Goal: Task Accomplishment & Management: Manage account settings

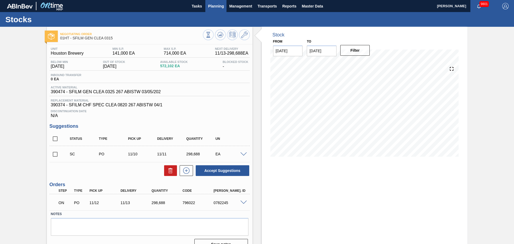
click at [212, 9] on span "Planning" at bounding box center [216, 6] width 16 height 6
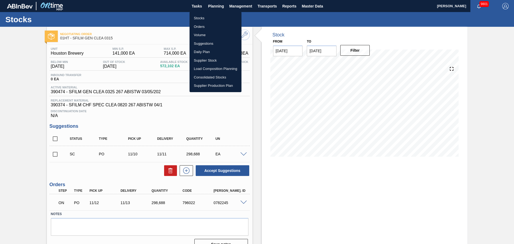
click at [207, 22] on li "Orders" at bounding box center [215, 26] width 52 height 9
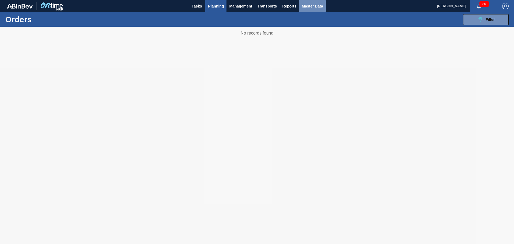
click at [312, 7] on span "Master Data" at bounding box center [311, 6] width 21 height 6
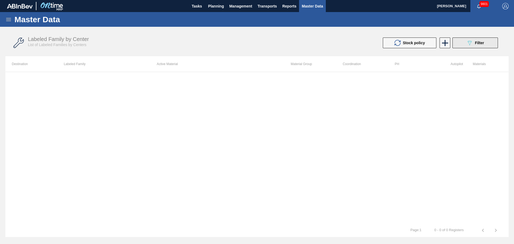
click at [455, 41] on button "089F7B8B-B2A5-4AFE-B5C0-19BA573D28AC Filter" at bounding box center [474, 42] width 45 height 11
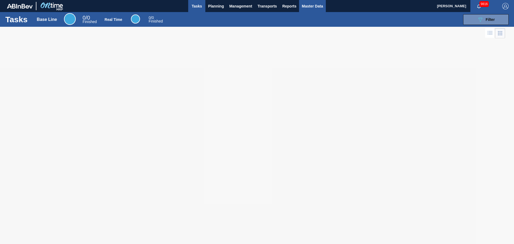
click at [314, 3] on span "Master Data" at bounding box center [311, 6] width 21 height 6
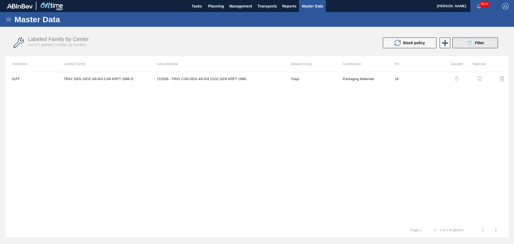
click at [473, 43] on div "089F7B8B-B2A5-4AFE-B5C0-19BA573D28AC Filter" at bounding box center [475, 43] width 18 height 6
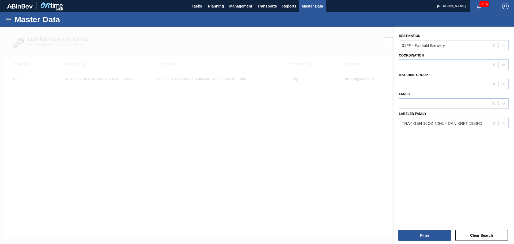
drag, startPoint x: 492, startPoint y: 123, endPoint x: 489, endPoint y: 113, distance: 9.8
click at [492, 123] on icon at bounding box center [493, 123] width 2 height 3
click at [495, 46] on div at bounding box center [493, 45] width 10 height 10
type input "h"
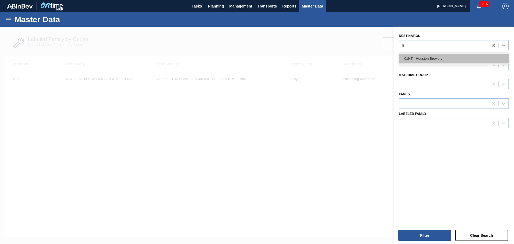
click at [460, 58] on div "01HT - Houston Brewery" at bounding box center [454, 59] width 110 height 10
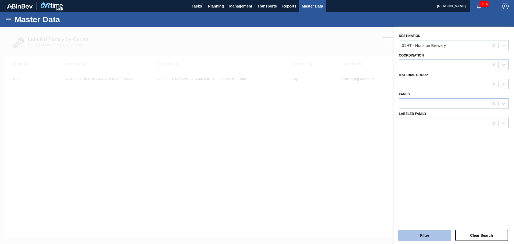
click at [430, 235] on button "Filter" at bounding box center [424, 235] width 53 height 11
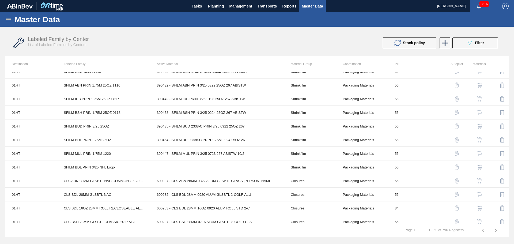
scroll to position [80, 0]
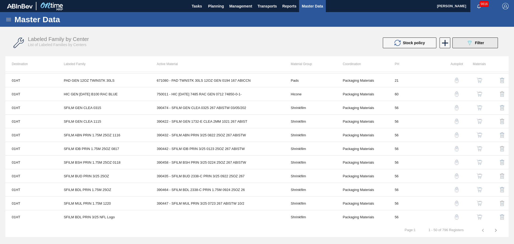
click at [480, 45] on div "089F7B8B-B2A5-4AFE-B5C0-19BA573D28AC Filter" at bounding box center [475, 43] width 18 height 6
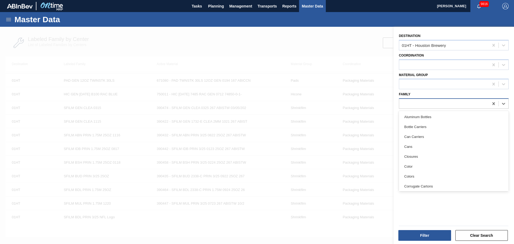
click at [434, 102] on div at bounding box center [444, 104] width 90 height 8
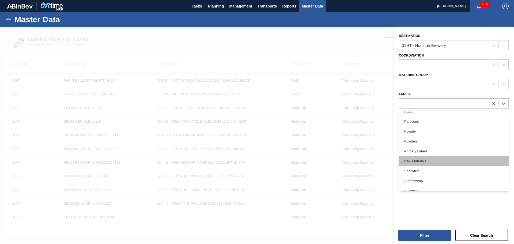
scroll to position [219, 0]
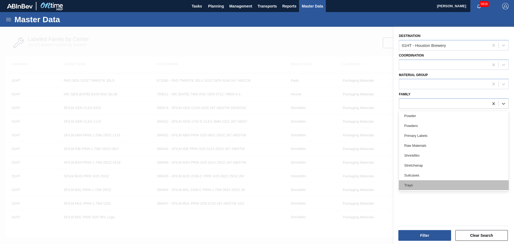
click at [411, 185] on div "Trays" at bounding box center [454, 185] width 110 height 10
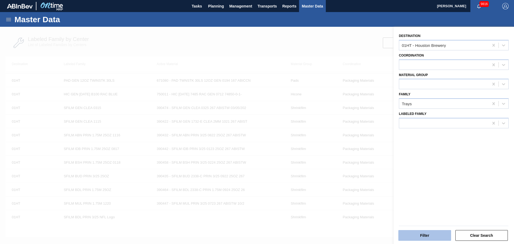
click at [413, 233] on button "Filter" at bounding box center [424, 235] width 53 height 11
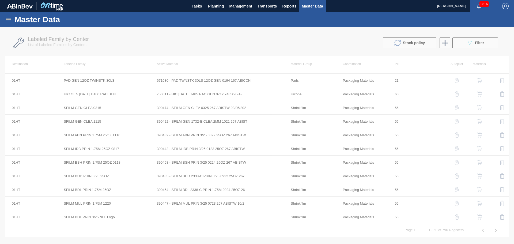
scroll to position [0, 0]
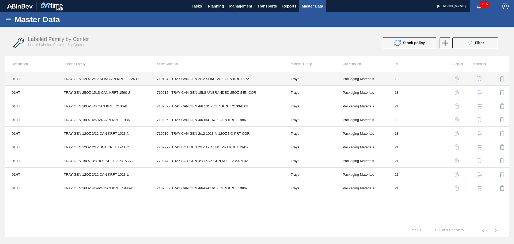
click at [376, 79] on td "Packaging Materials" at bounding box center [362, 79] width 52 height 14
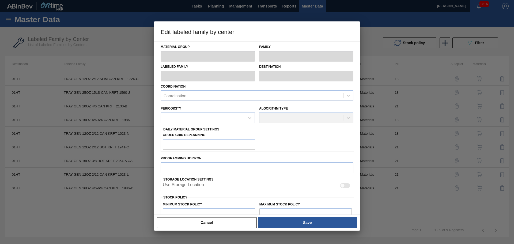
type input "Trays"
type input "TRAY GEN 12OZ 2/12 SLIM CAN KRFT 1724-C"
type input "01HT - Houston Brewery"
type input "0"
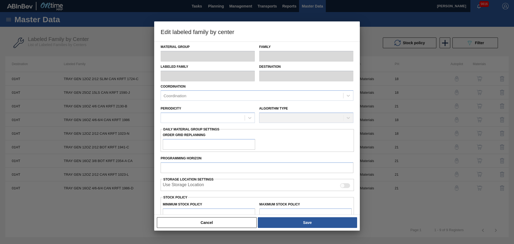
type input "18"
type input "133,056"
type input "782,952"
type input "10"
type input "198,046"
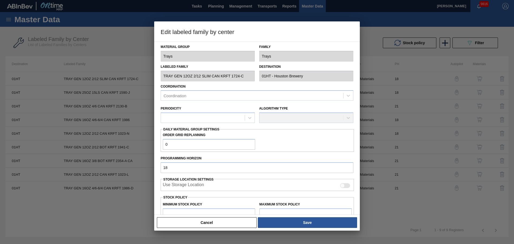
checkbox input "true"
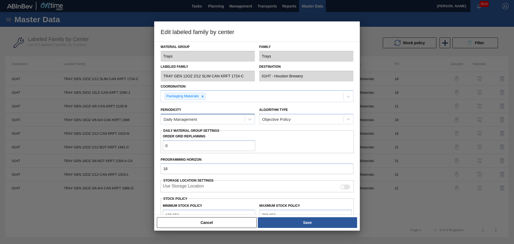
click at [221, 118] on div "Daily Management" at bounding box center [203, 119] width 84 height 8
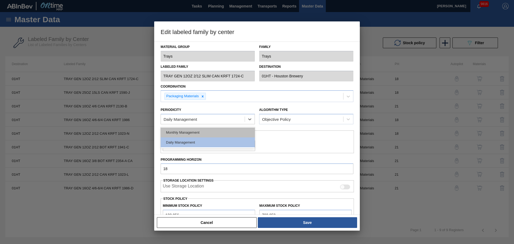
click at [219, 130] on div "Monthly Management" at bounding box center [208, 132] width 94 height 10
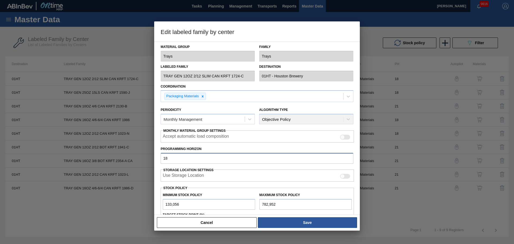
drag, startPoint x: 205, startPoint y: 159, endPoint x: 146, endPoint y: 161, distance: 59.4
click at [146, 161] on div "Edit labeled family by center Material Group Trays Family Trays Labeled Family …" at bounding box center [257, 122] width 514 height 244
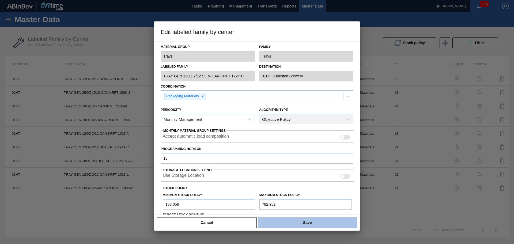
click at [274, 223] on button "Save" at bounding box center [307, 222] width 99 height 11
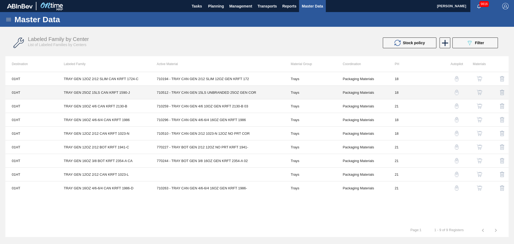
click at [346, 89] on td "Packaging Materials" at bounding box center [362, 93] width 52 height 14
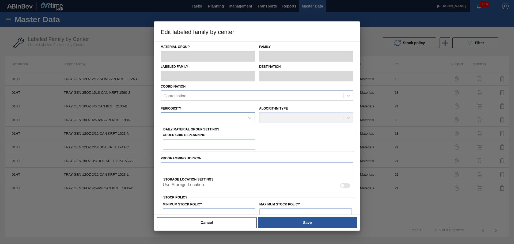
type input "Trays"
type input "TRAY GEN 25OZ 15LS CAN KRFT 1590-J"
type input "01HT - Houston Brewery"
type input "0"
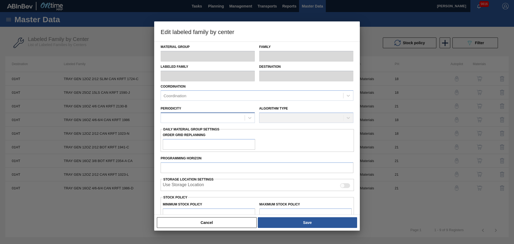
type input "18"
type input "66,528"
type input "608,280"
type input "20"
type input "174,878"
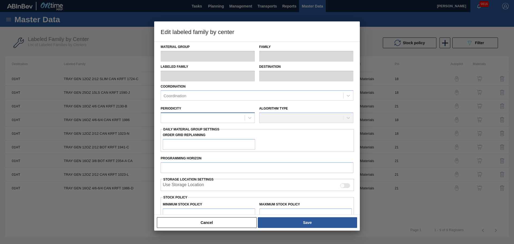
checkbox input "true"
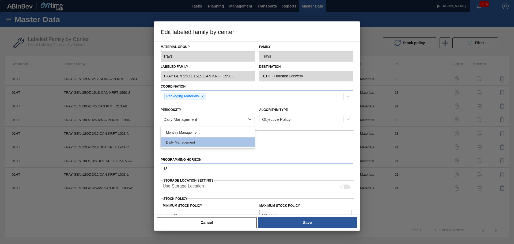
click at [221, 121] on div "Daily Management" at bounding box center [203, 119] width 84 height 8
click at [208, 134] on div "Monthly Management" at bounding box center [208, 132] width 94 height 10
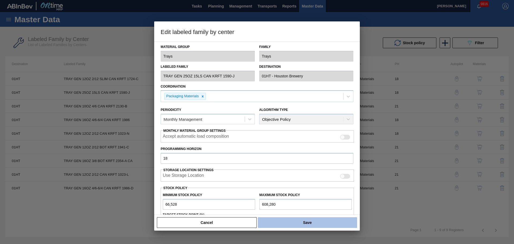
click at [309, 219] on button "Save" at bounding box center [307, 222] width 99 height 11
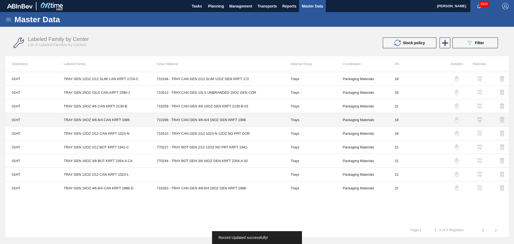
click at [364, 121] on td "Packaging Materials" at bounding box center [362, 120] width 52 height 14
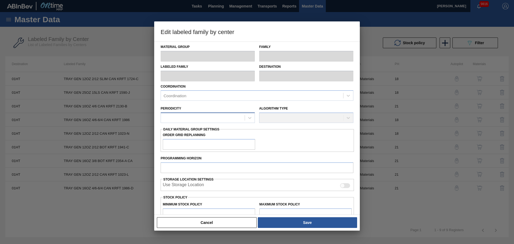
click at [211, 115] on div at bounding box center [203, 118] width 84 height 8
click at [204, 134] on div "Monthly Management" at bounding box center [208, 131] width 94 height 10
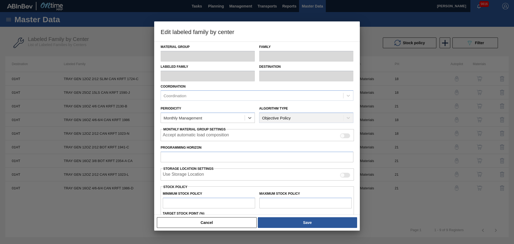
type input "Trays"
type input "TRAY GEN 16OZ 4/6-6/4 CAN KRFT 1986"
type input "01HT - Houston Brewery"
type input "18"
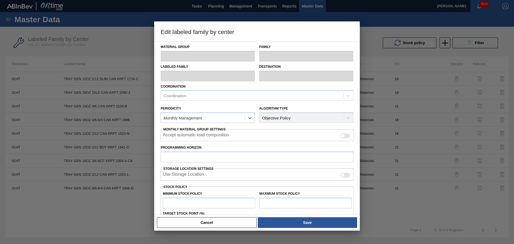
type input "104,544"
type input "560,289"
type input "11"
type input "154,676"
checkbox input "true"
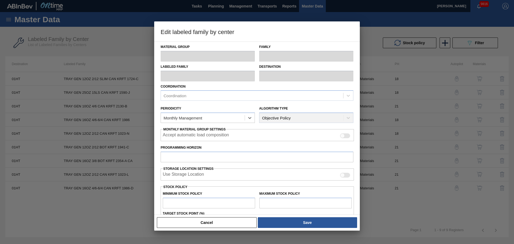
checkbox input "true"
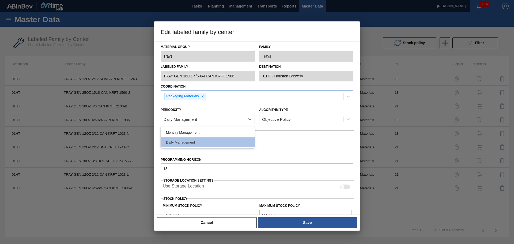
click at [228, 120] on div "Daily Management" at bounding box center [203, 119] width 84 height 8
click at [223, 135] on div "Monthly Management" at bounding box center [208, 132] width 94 height 10
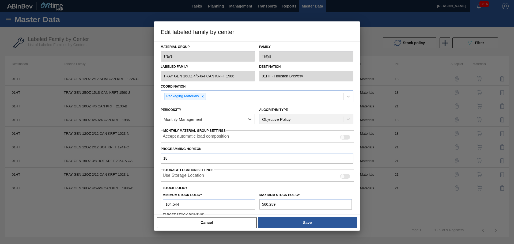
click at [346, 138] on div at bounding box center [345, 137] width 10 height 5
checkbox input "true"
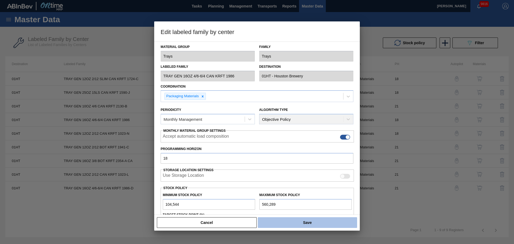
click at [328, 222] on button "Save" at bounding box center [307, 222] width 99 height 11
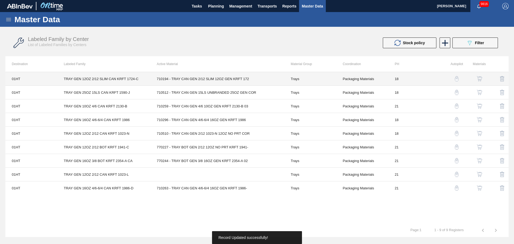
click at [231, 80] on td "710194 - TRAY CAN GEN 2/12 SLIM 12OZ GEN KRFT 172" at bounding box center [217, 79] width 134 height 14
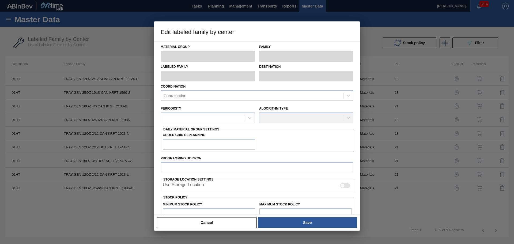
type input "Trays"
type input "TRAY GEN 12OZ 2/12 SLIM CAN KRFT 1724-C"
type input "01HT - Houston Brewery"
type input "18"
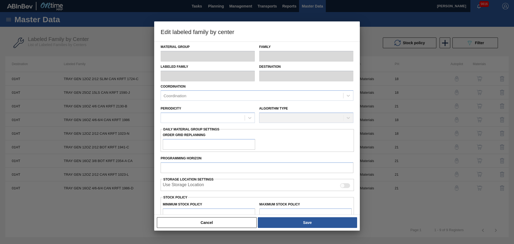
type input "133,056"
type input "782,952"
type input "10"
type input "198,046"
checkbox input "true"
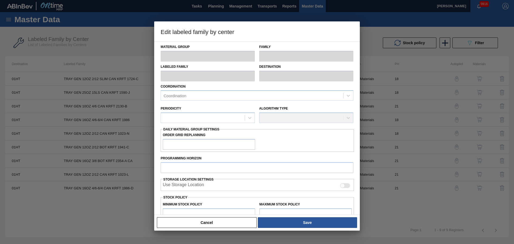
checkbox input "true"
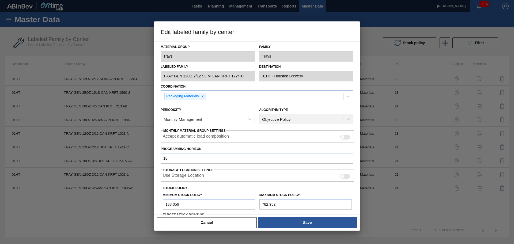
click at [346, 139] on div at bounding box center [345, 137] width 10 height 5
checkbox input "true"
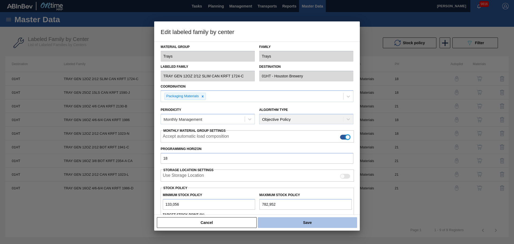
click at [329, 225] on button "Save" at bounding box center [307, 222] width 99 height 11
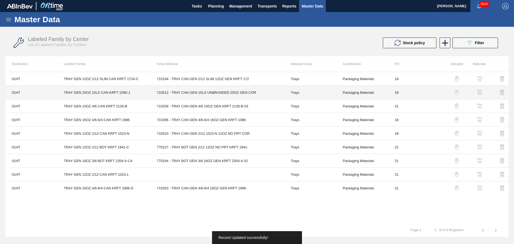
click at [247, 94] on td "710512 - TRAY CAN GEN 15LS UNBRANDED 25OZ GEN COR" at bounding box center [217, 93] width 134 height 14
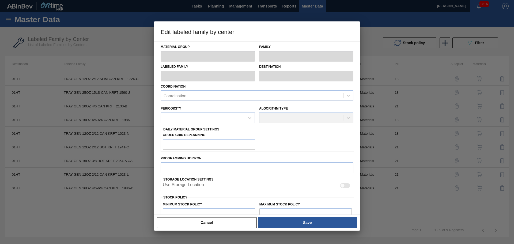
type input "Trays"
type input "TRAY GEN 25OZ 15LS CAN KRFT 1590-J"
type input "01HT - Houston Brewery"
type input "18"
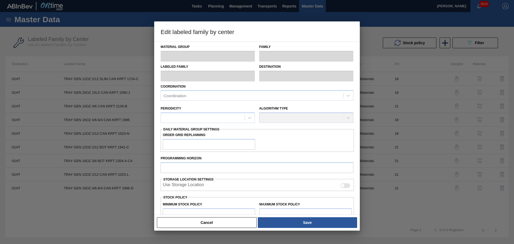
type input "66,528"
type input "608,280"
type input "20"
type input "174,878"
checkbox input "true"
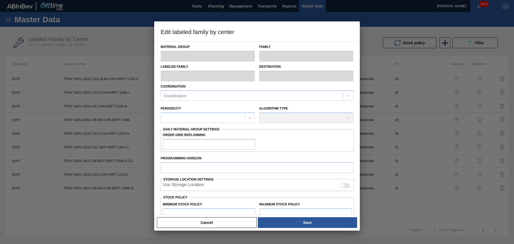
checkbox input "true"
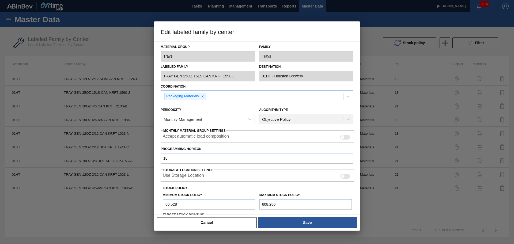
click at [343, 136] on div at bounding box center [342, 137] width 5 height 5
checkbox input "true"
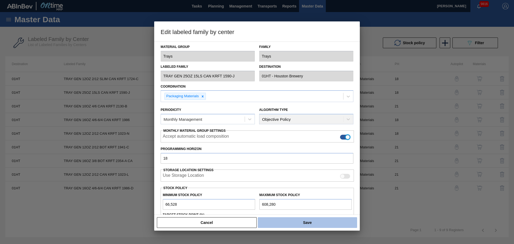
click at [323, 222] on button "Save" at bounding box center [307, 222] width 99 height 11
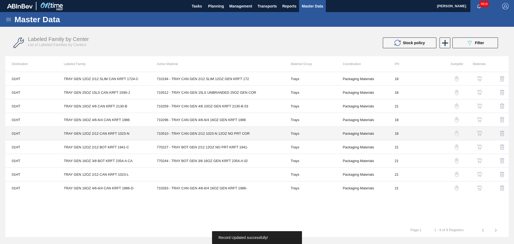
click at [232, 136] on td "710510 - TRAY CAN GEN 2/12 1023-N 12OZ NO PRT COR" at bounding box center [217, 134] width 134 height 14
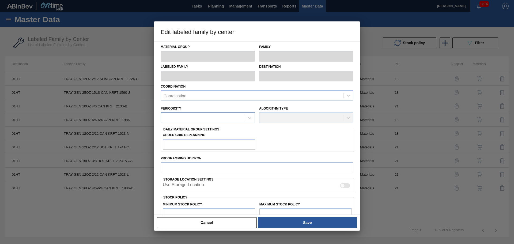
type input "Trays"
type input "TRAY GEN 12OZ 2/12 CAN KRFT 1023-N"
type input "01HT - Houston Brewery"
type input "0"
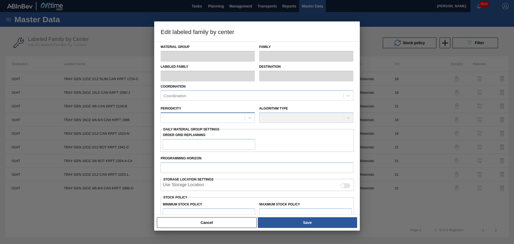
type input "18"
type input "47,500"
type input "588,748"
type input "20"
type input "155,750"
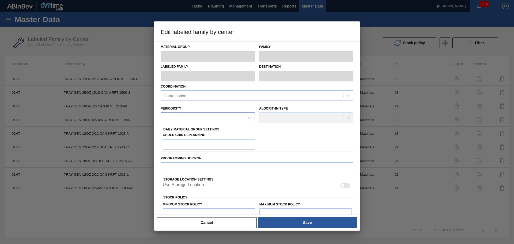
checkbox input "true"
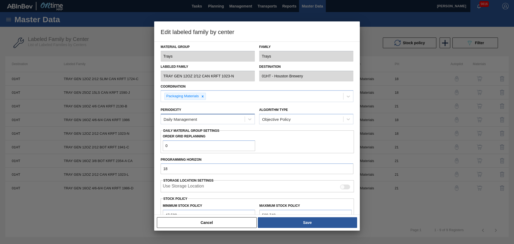
click at [230, 119] on div "Daily Management" at bounding box center [203, 119] width 84 height 8
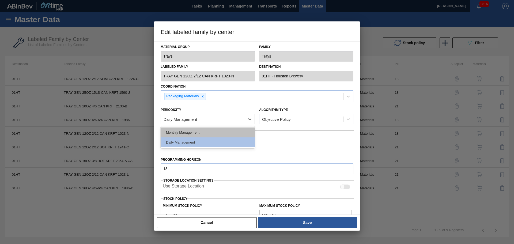
click at [211, 132] on div "Monthly Management" at bounding box center [208, 132] width 94 height 10
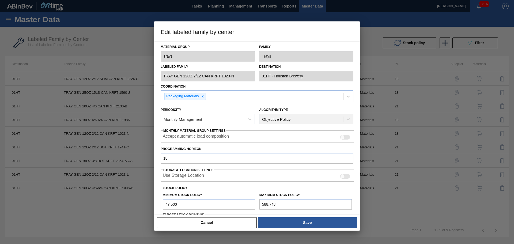
click at [340, 139] on div "Accept automatic load composition" at bounding box center [257, 137] width 189 height 6
click at [346, 139] on div "Accept automatic load composition" at bounding box center [257, 137] width 189 height 6
click at [346, 138] on div at bounding box center [345, 137] width 10 height 5
checkbox input "true"
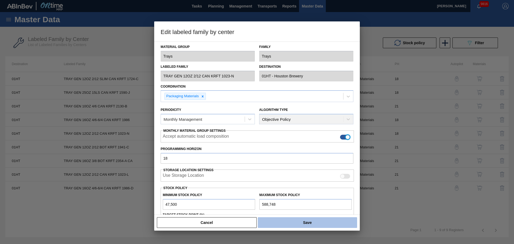
click at [301, 222] on button "Save" at bounding box center [307, 222] width 99 height 11
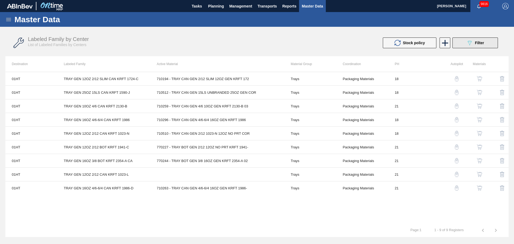
click at [469, 39] on button "089F7B8B-B2A5-4AFE-B5C0-19BA573D28AC Filter" at bounding box center [474, 42] width 45 height 11
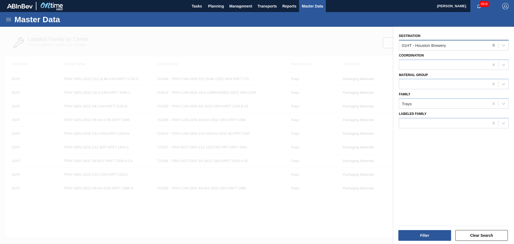
click at [492, 45] on icon at bounding box center [493, 45] width 2 height 3
type input "ff"
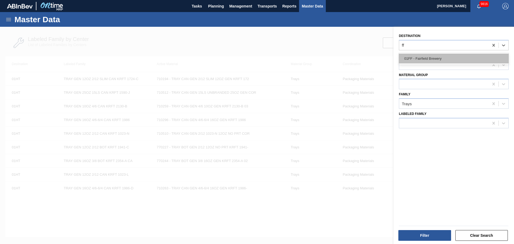
click at [476, 60] on div "01FF - Fairfield Brewery" at bounding box center [454, 59] width 110 height 10
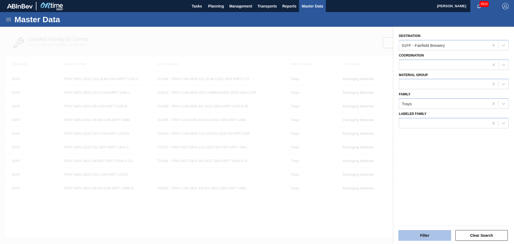
click at [429, 232] on button "Filter" at bounding box center [424, 235] width 53 height 11
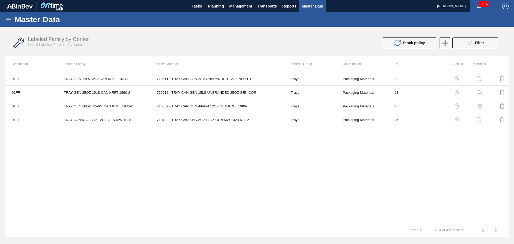
click at [345, 171] on div "01FF TRAY GEN 12OZ 2/12 CAN KRFT 1023-L 710511 - TRAY CAN GEN 2/12 UNBRANDED 12…" at bounding box center [256, 148] width 503 height 152
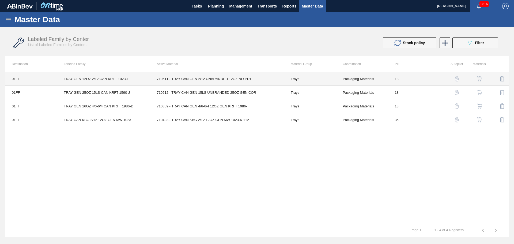
click at [377, 80] on td "Packaging Materials" at bounding box center [362, 79] width 52 height 14
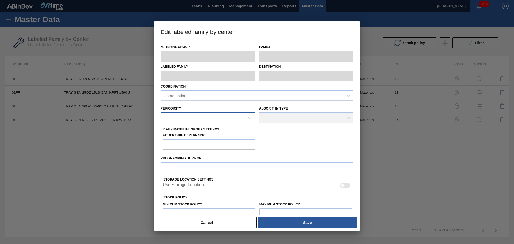
type input "Trays"
type input "TRAY GEN 12OZ 2/12 CAN KRFT 1023-L"
type input "01FF - Fairfield Brewery"
type input "0"
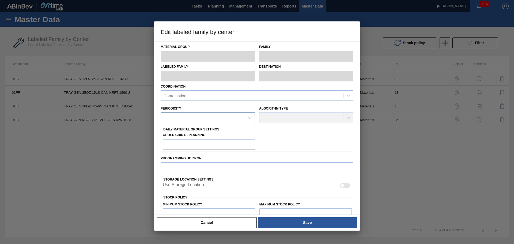
type input "18"
type input "25,000"
type input "280,850"
type input "3"
type input "32,676"
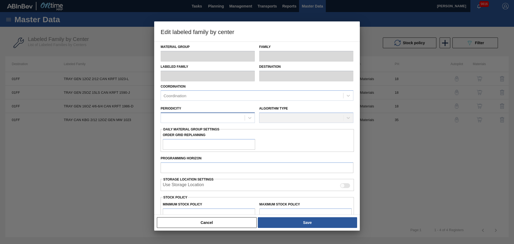
checkbox input "true"
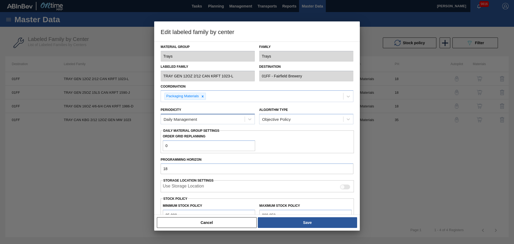
click at [213, 117] on div "Daily Management" at bounding box center [203, 119] width 84 height 8
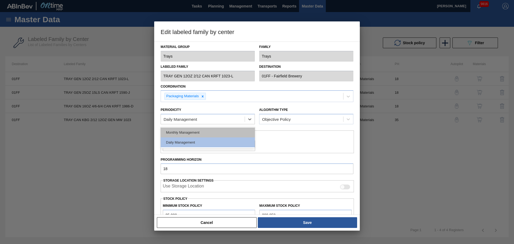
click at [210, 129] on div "Monthly Management" at bounding box center [208, 132] width 94 height 10
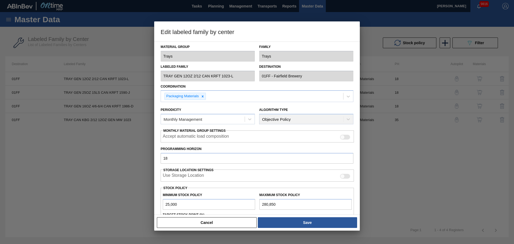
click at [341, 175] on div at bounding box center [342, 176] width 5 height 5
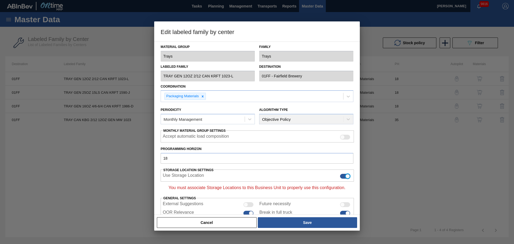
click at [343, 175] on div at bounding box center [345, 176] width 10 height 5
checkbox input "false"
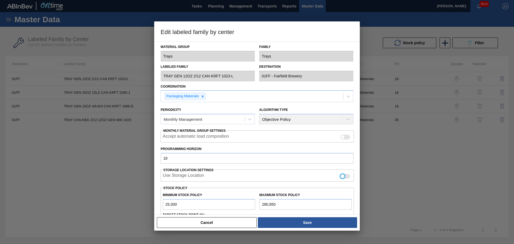
click at [346, 138] on div at bounding box center [345, 137] width 10 height 5
checkbox input "true"
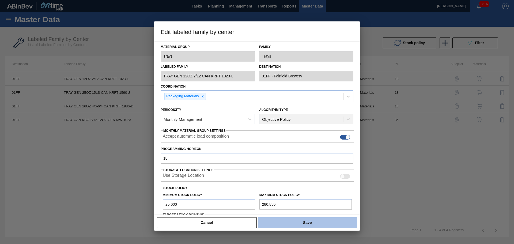
click at [330, 219] on button "Save" at bounding box center [307, 222] width 99 height 11
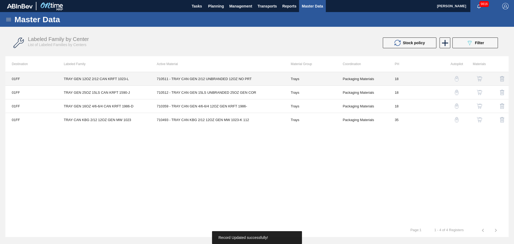
click at [355, 94] on td "Packaging Materials" at bounding box center [362, 93] width 52 height 14
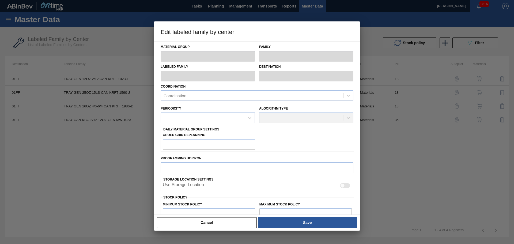
type input "Trays"
type input "TRAY GEN 25OZ 15LS CAN KRFT 1590-J"
type input "01FF - Fairfield Brewery"
type input "0"
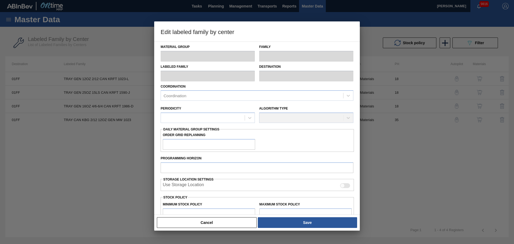
type input "18"
type input "20,000"
type input "275,000"
type input "12"
type input "50,600"
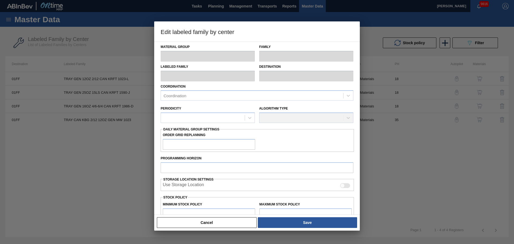
checkbox input "true"
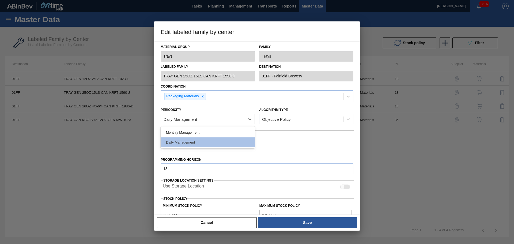
click at [237, 121] on div "Daily Management" at bounding box center [203, 119] width 84 height 8
click at [226, 132] on div "Monthly Management" at bounding box center [208, 132] width 94 height 10
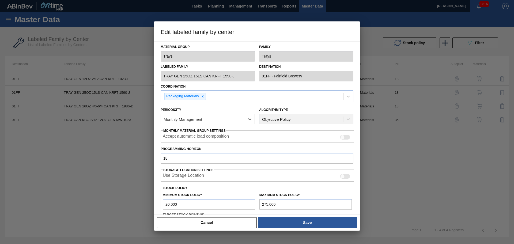
click at [342, 138] on div at bounding box center [342, 137] width 5 height 5
checkbox input "true"
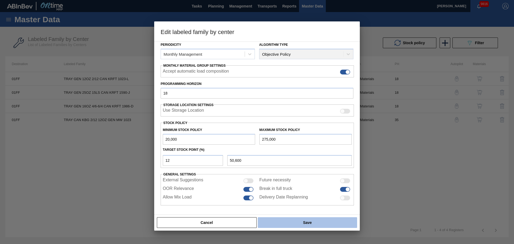
click at [303, 226] on button "Save" at bounding box center [307, 222] width 99 height 11
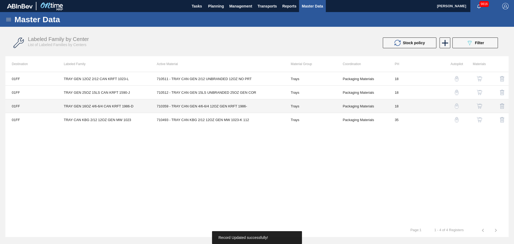
click at [230, 109] on td "710359 - TRAY CAN GEN 4/6-6/4 12OZ GEN KRFT 1986-" at bounding box center [217, 106] width 134 height 14
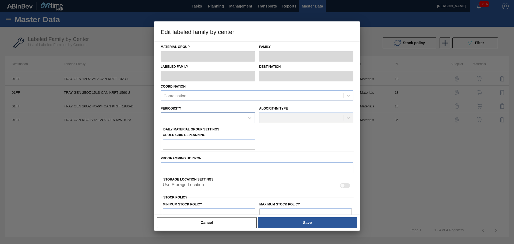
type input "Trays"
type input "TRAY GEN 16OZ 4/6-6/4 CAN KRFT 1986-D"
type input "01FF - Fairfield Brewery"
type input "0"
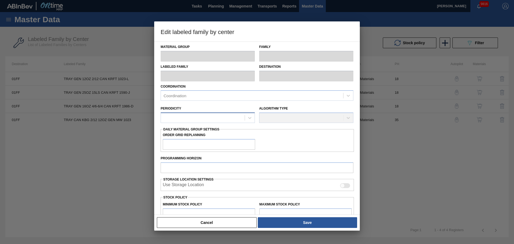
type input "18"
type input "2,400"
type input "209,100"
type input "5"
type input "12,735"
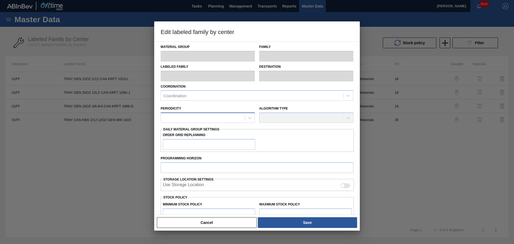
checkbox input "true"
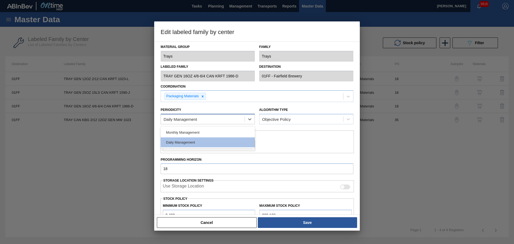
click at [230, 119] on div "Daily Management" at bounding box center [203, 119] width 84 height 8
click at [228, 129] on div "Monthly Management" at bounding box center [208, 132] width 94 height 10
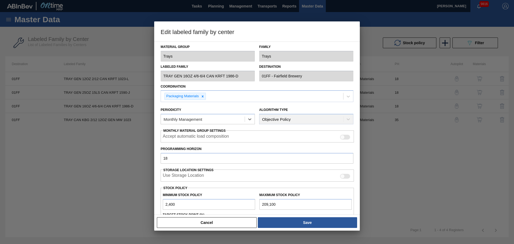
click at [345, 136] on div at bounding box center [345, 137] width 10 height 5
checkbox input "true"
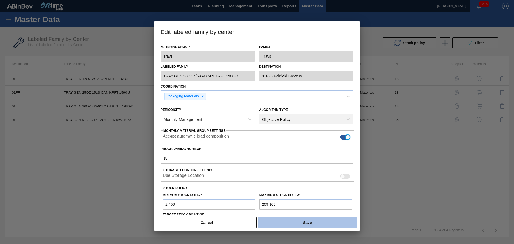
click at [319, 223] on button "Save" at bounding box center [307, 222] width 99 height 11
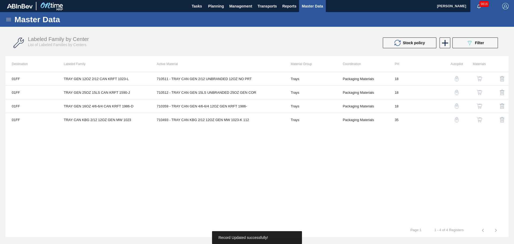
click at [280, 196] on div "01FF TRAY GEN 12OZ 2/12 CAN KRFT 1023-L 710511 - TRAY CAN GEN 2/12 UNBRANDED 12…" at bounding box center [256, 148] width 503 height 152
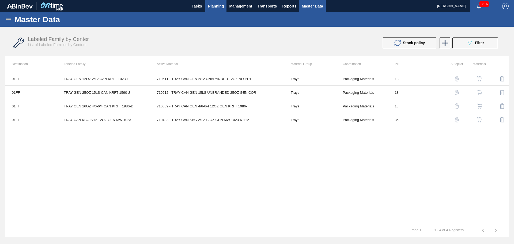
click at [212, 6] on span "Planning" at bounding box center [216, 6] width 16 height 6
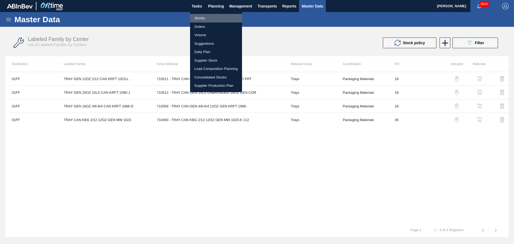
click at [208, 22] on li "Stocks" at bounding box center [216, 18] width 52 height 9
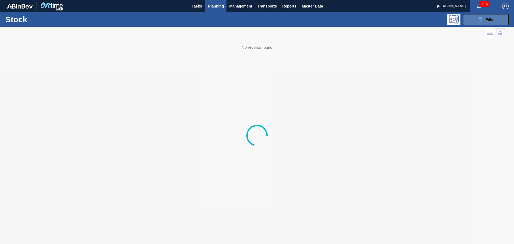
click at [483, 19] on icon "089F7B8B-B2A5-4AFE-B5C0-19BA573D28AC" at bounding box center [480, 19] width 6 height 6
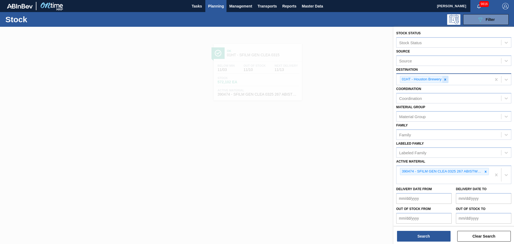
click at [445, 80] on icon at bounding box center [445, 80] width 4 height 4
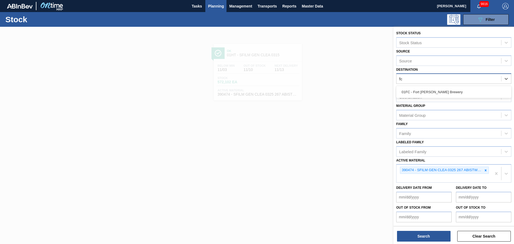
type input "fc"
click at [438, 99] on div "Coordination" at bounding box center [448, 97] width 105 height 8
click at [437, 93] on div "Coordination" at bounding box center [453, 96] width 115 height 10
click at [435, 81] on div "Destination" at bounding box center [448, 79] width 105 height 8
type input "fc"
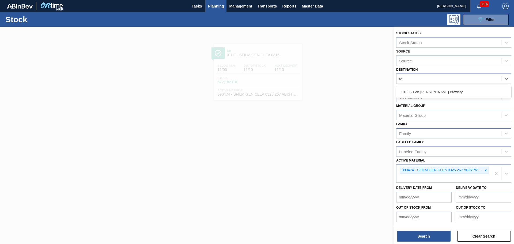
drag, startPoint x: 432, startPoint y: 92, endPoint x: 453, endPoint y: 138, distance: 50.5
click at [431, 92] on div "01FC - Fort [PERSON_NAME] Brewery" at bounding box center [453, 92] width 115 height 10
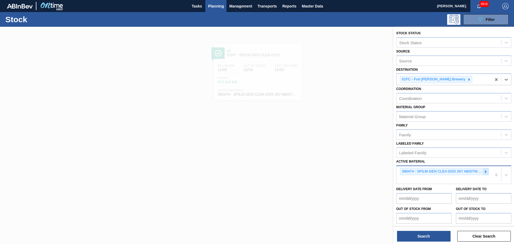
click at [486, 173] on div at bounding box center [485, 171] width 6 height 7
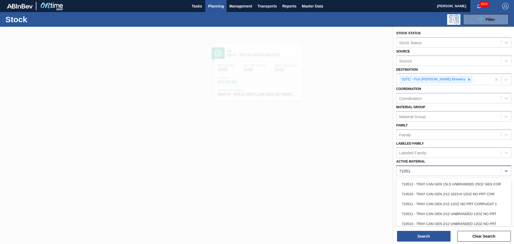
type Material "710511"
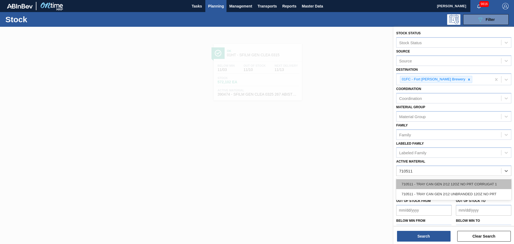
click at [458, 183] on div "710511 - TRAY CAN GEN 2/12 12OZ NO PRT CORRUGAT 1" at bounding box center [453, 184] width 115 height 10
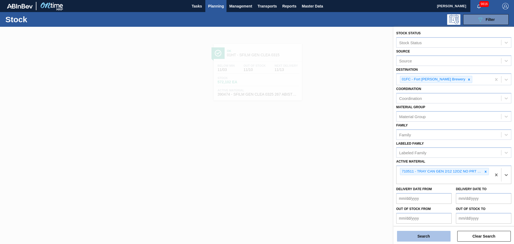
click at [433, 240] on button "Search" at bounding box center [424, 236] width 54 height 11
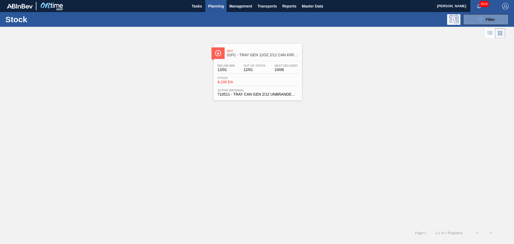
click at [239, 56] on span "01FC - TRAY GEN 12OZ 2/12 CAN KRFT 1023-L" at bounding box center [263, 55] width 72 height 4
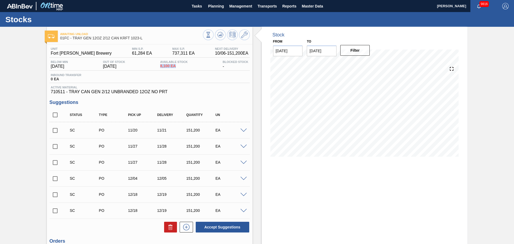
drag, startPoint x: 181, startPoint y: 66, endPoint x: 155, endPoint y: 67, distance: 26.2
click at [155, 67] on div "Below Min [DATE] Out Of Stock [DATE] Available Stock 8,100 EA Blocked Stock -" at bounding box center [149, 65] width 200 height 10
